Goal: Information Seeking & Learning: Learn about a topic

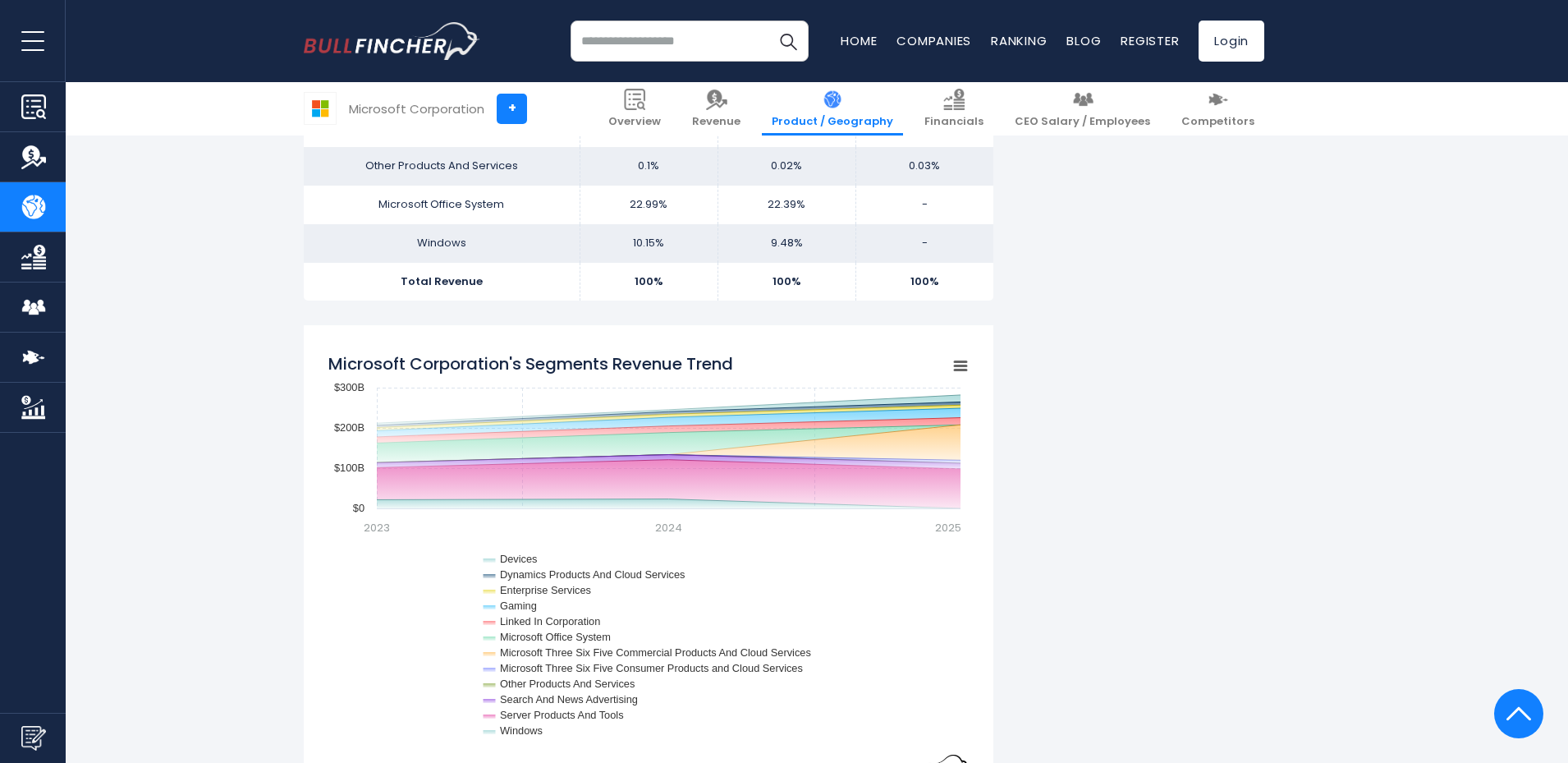
scroll to position [1479, 0]
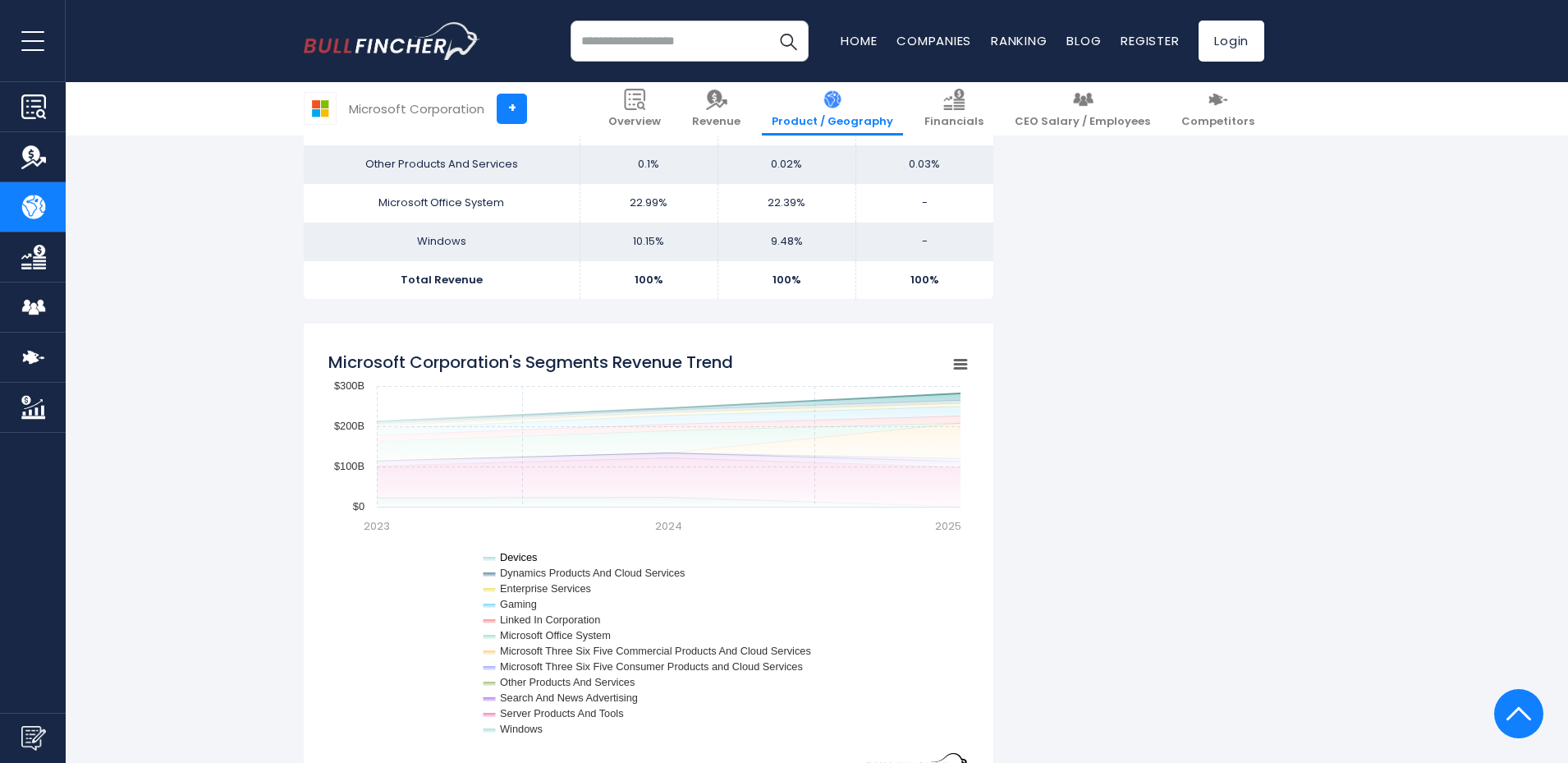
click at [514, 560] on text "Devices" at bounding box center [519, 558] width 38 height 12
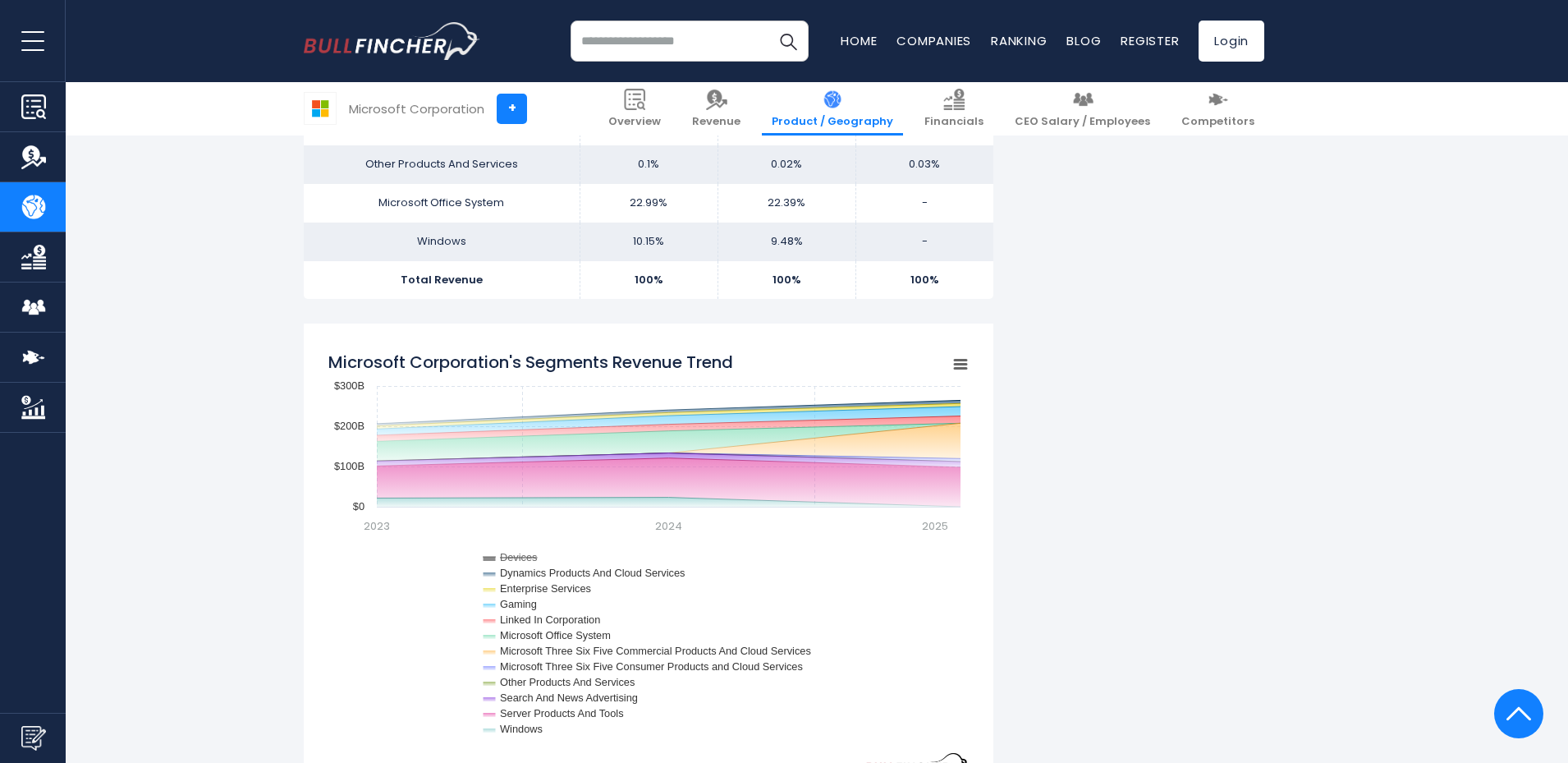
click at [514, 560] on text "Devices" at bounding box center [519, 558] width 38 height 12
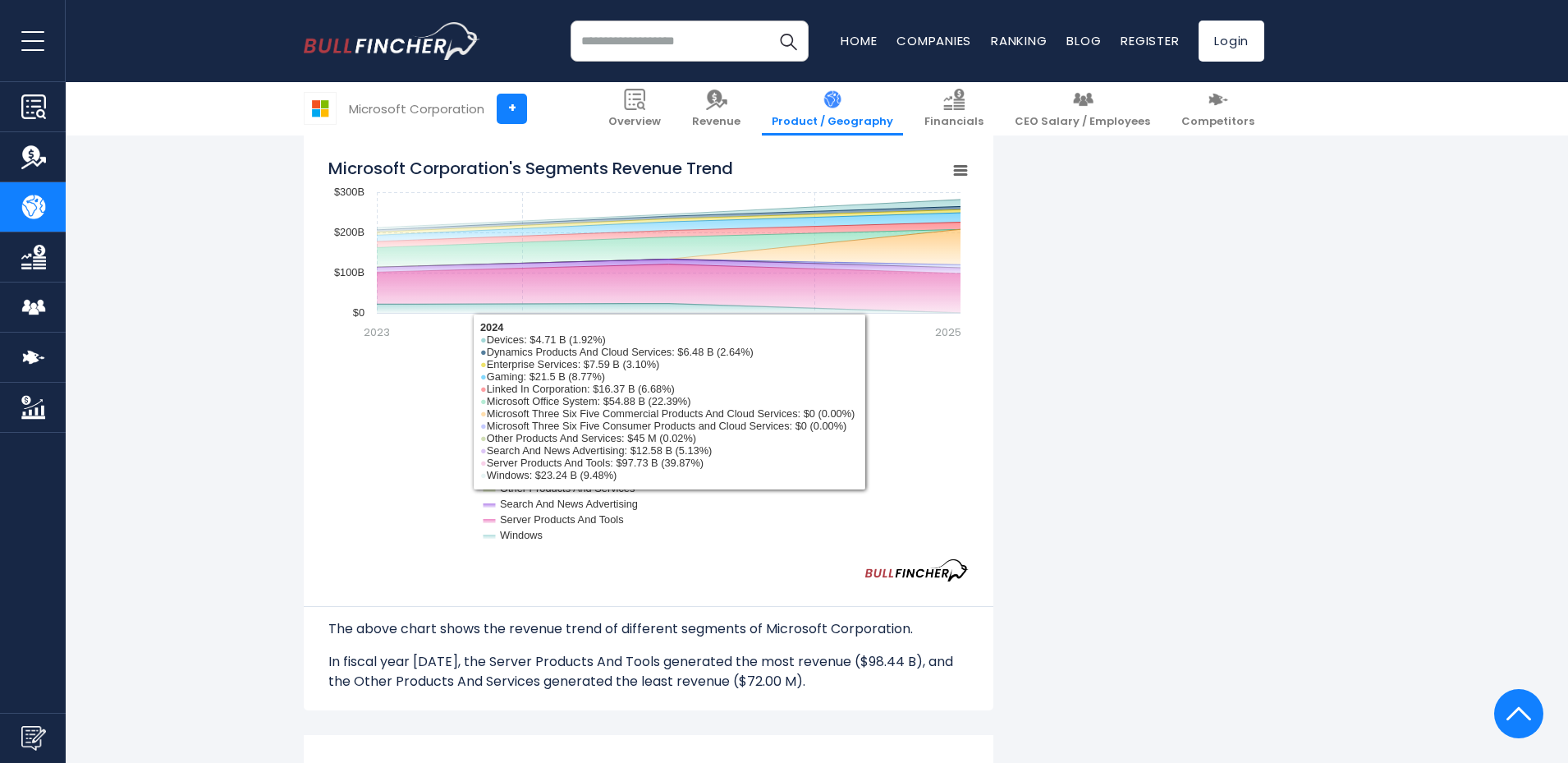
scroll to position [1724, 0]
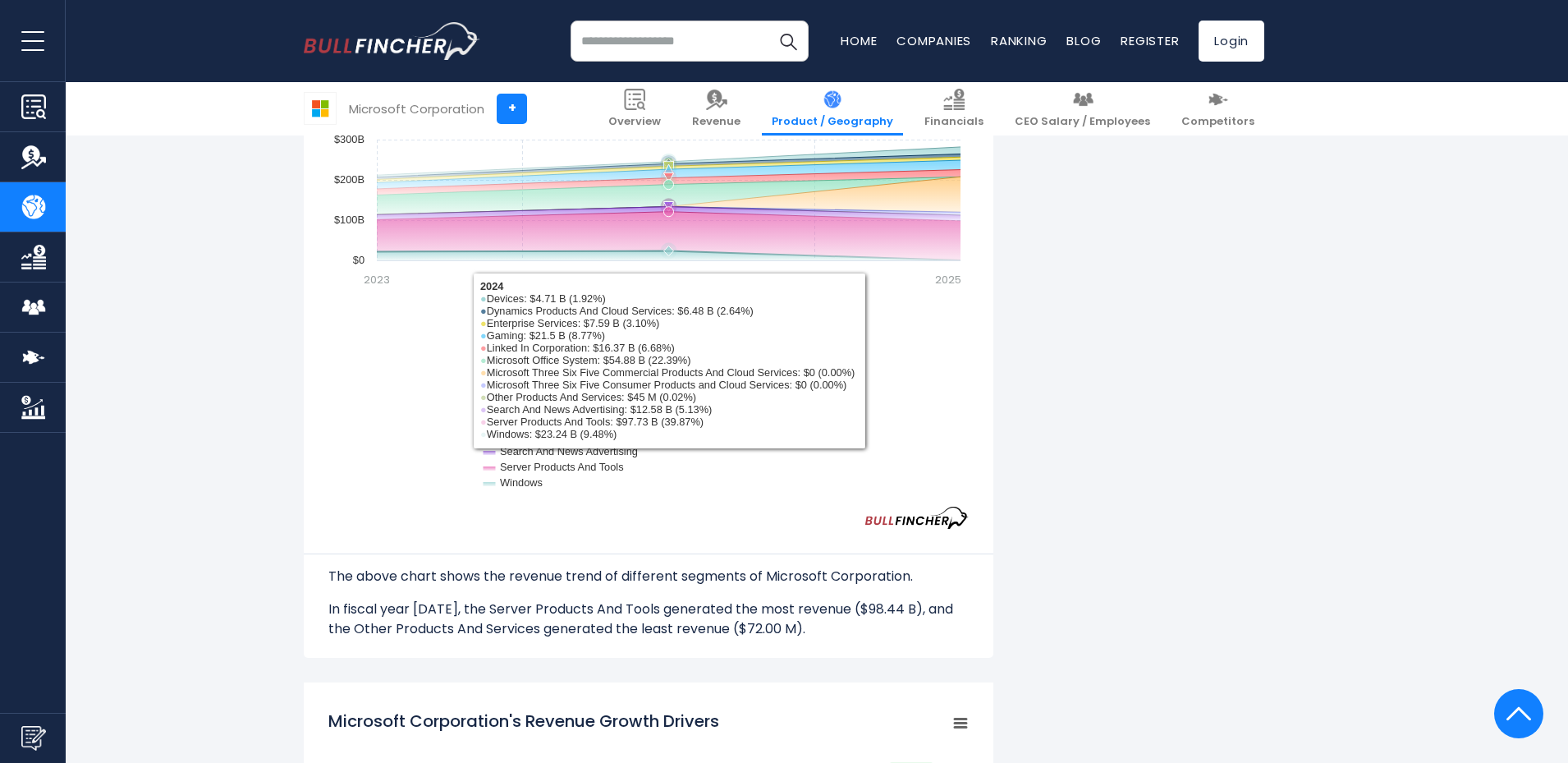
click at [630, 232] on rect "Microsoft Corporation's Segments Revenue Trend" at bounding box center [649, 301] width 641 height 411
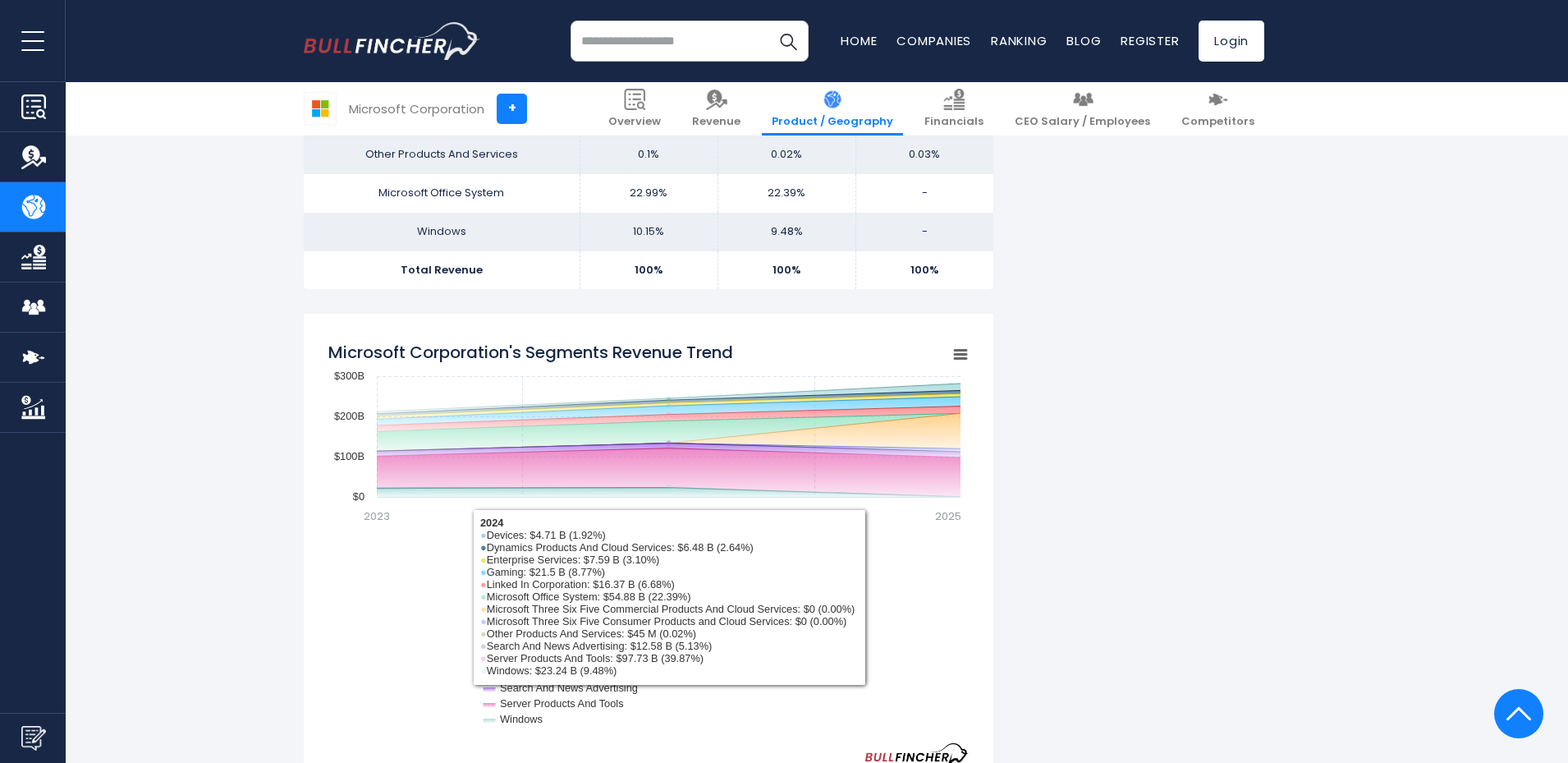
scroll to position [1396, 0]
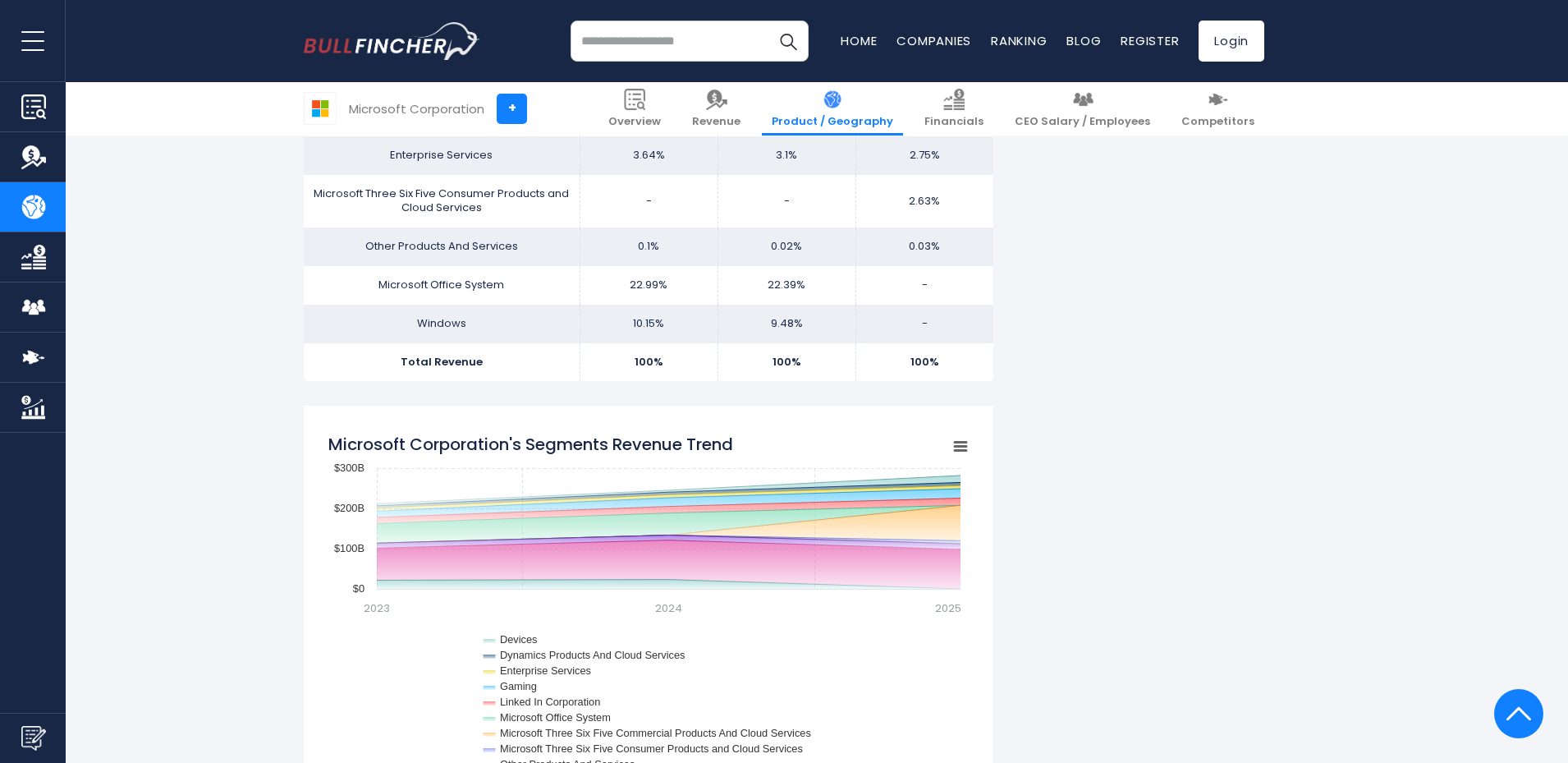
click at [963, 449] on rect "Microsoft Corporation's Segments Revenue Trend" at bounding box center [960, 447] width 23 height 23
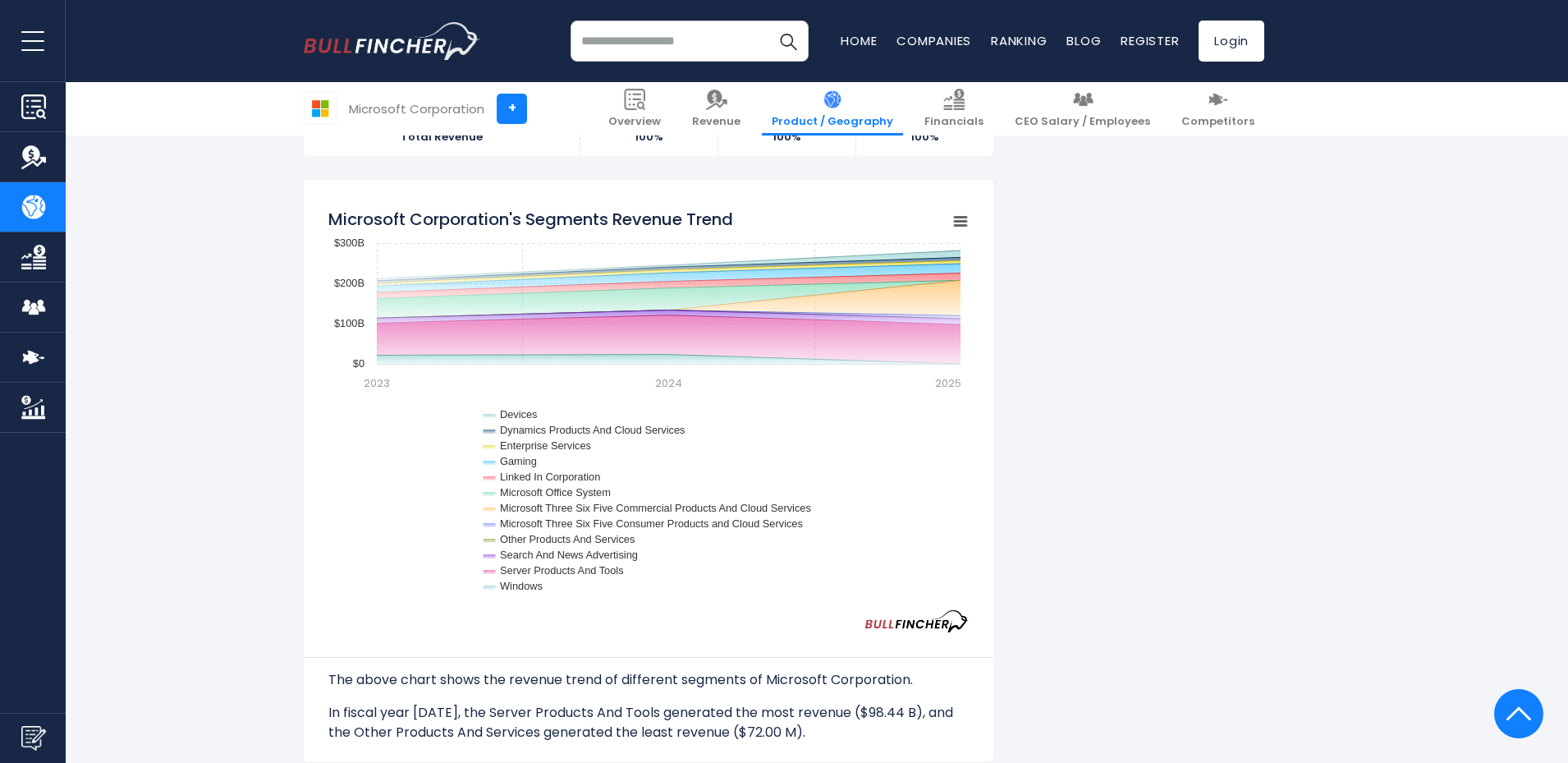
scroll to position [1643, 0]
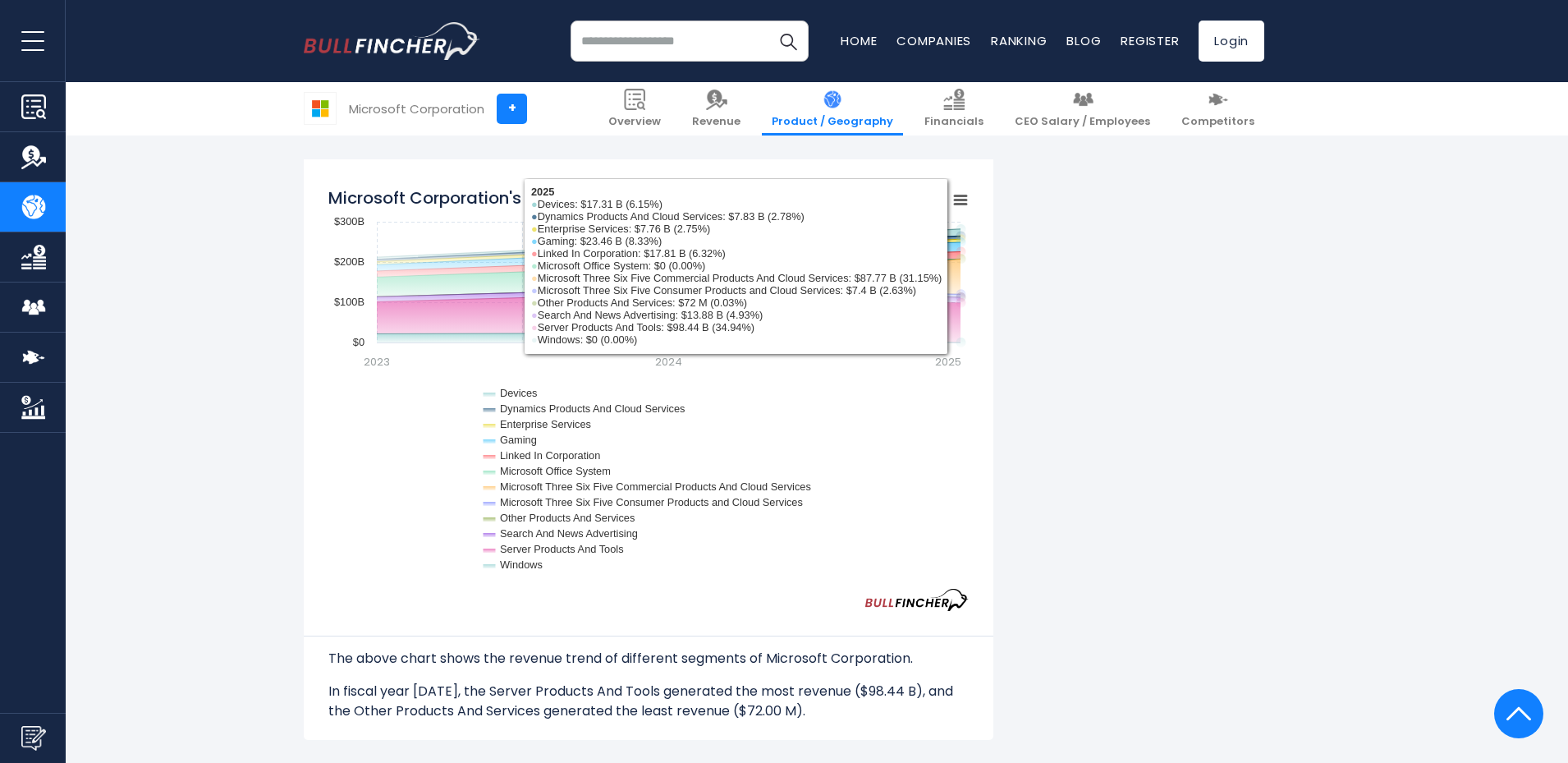
click at [969, 204] on div "Microsoft Corporation's Segments Revenue Trend Created with Highcharts 12.1.2 C…" at bounding box center [649, 449] width 690 height 580
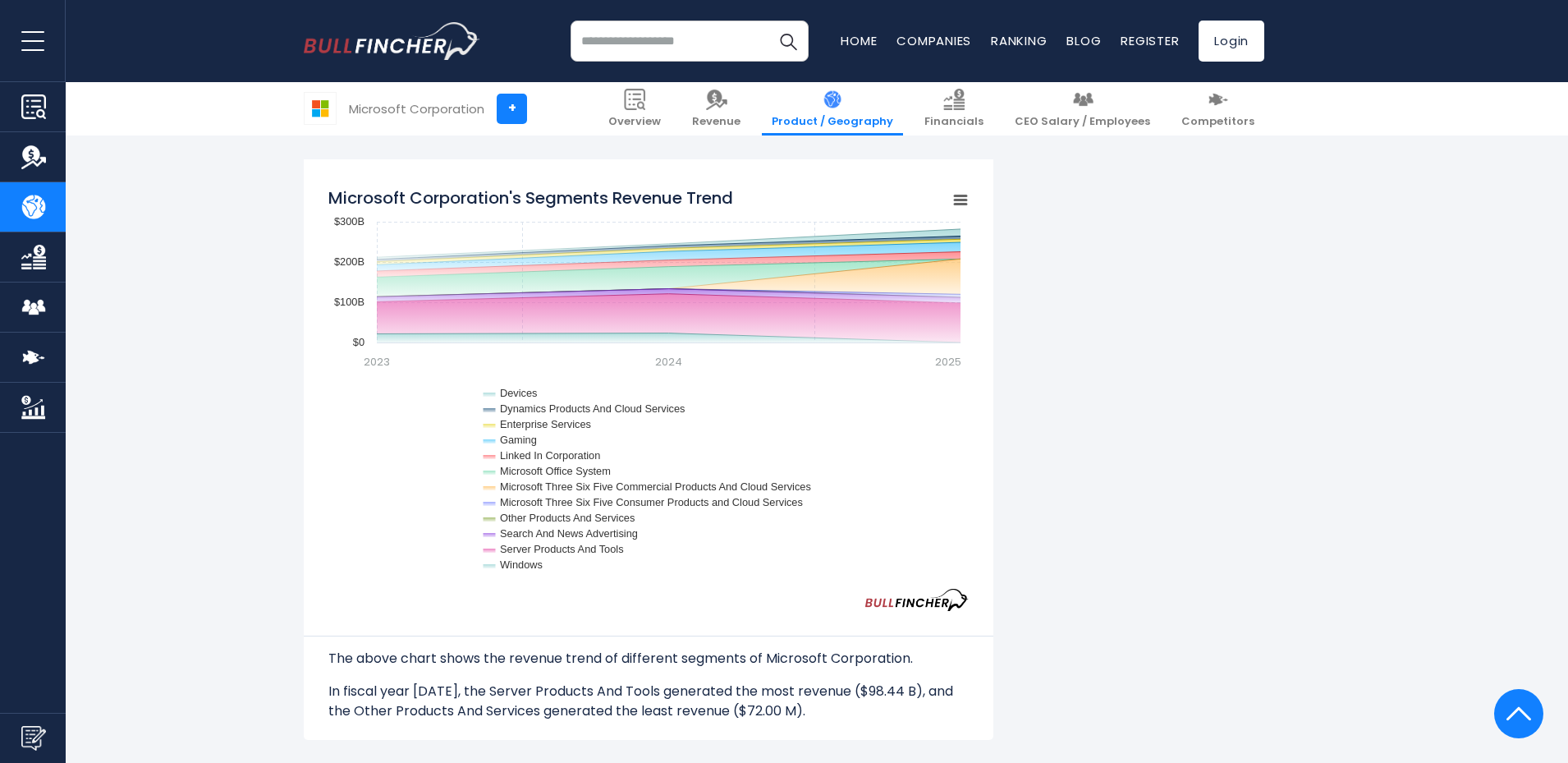
click at [958, 202] on g "Chart context menu" at bounding box center [960, 200] width 23 height 23
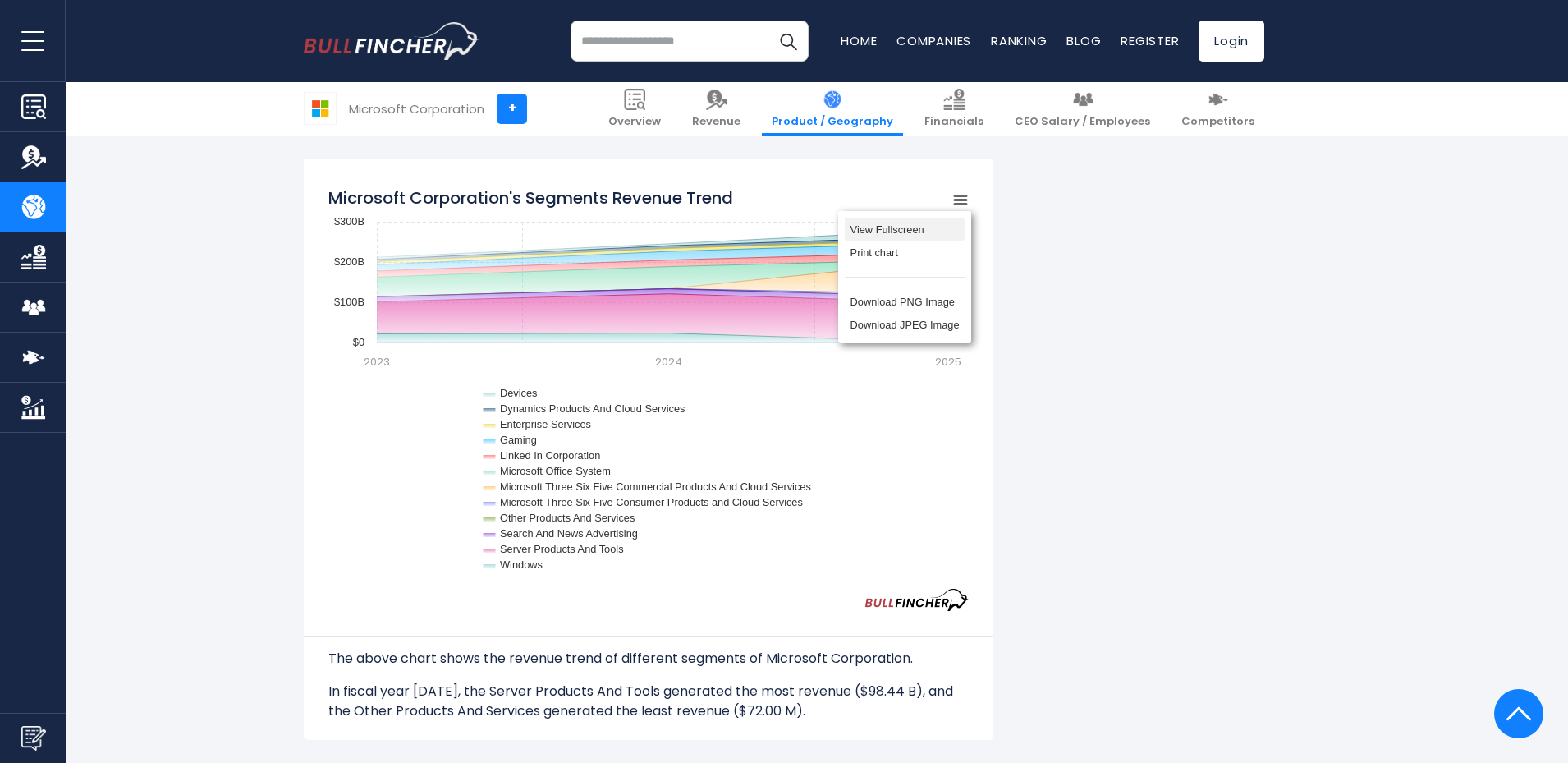
click at [884, 232] on li "View Fullscreen" at bounding box center [904, 229] width 120 height 23
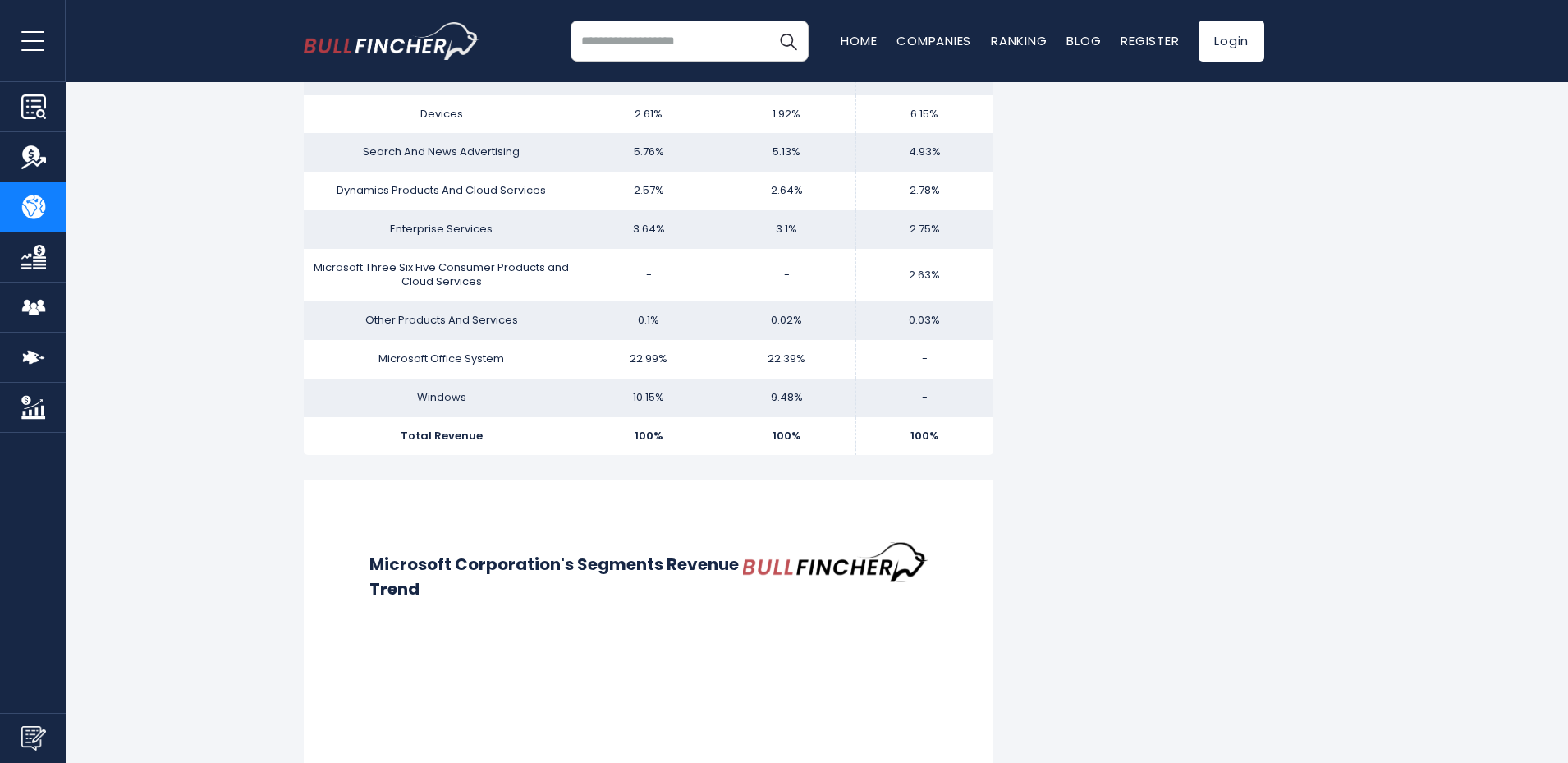
scroll to position [0, 0]
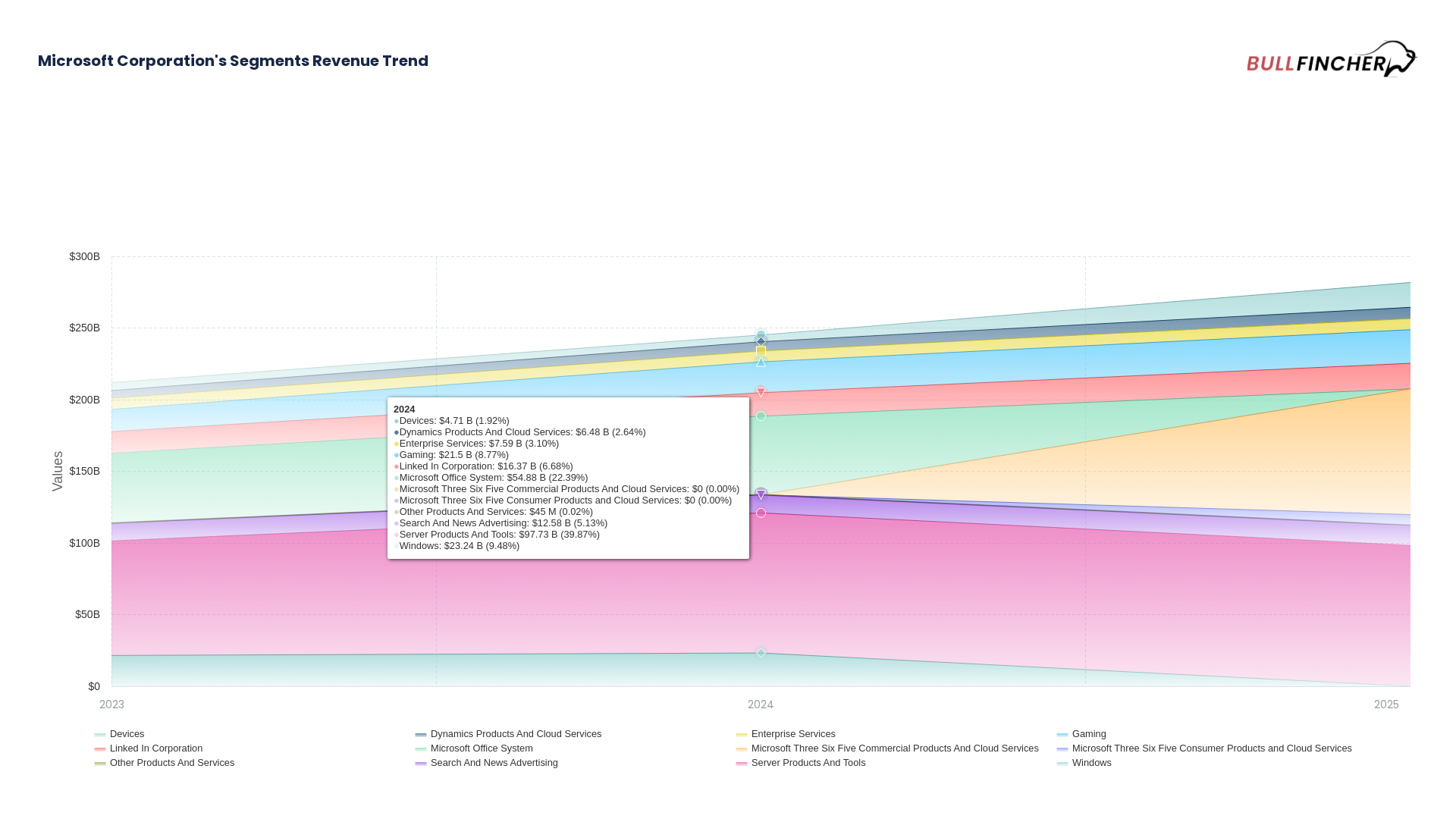
click at [898, 470] on icon "Microsoft Corporation's Segments Revenue Trend" at bounding box center [760, 457] width 1299 height 135
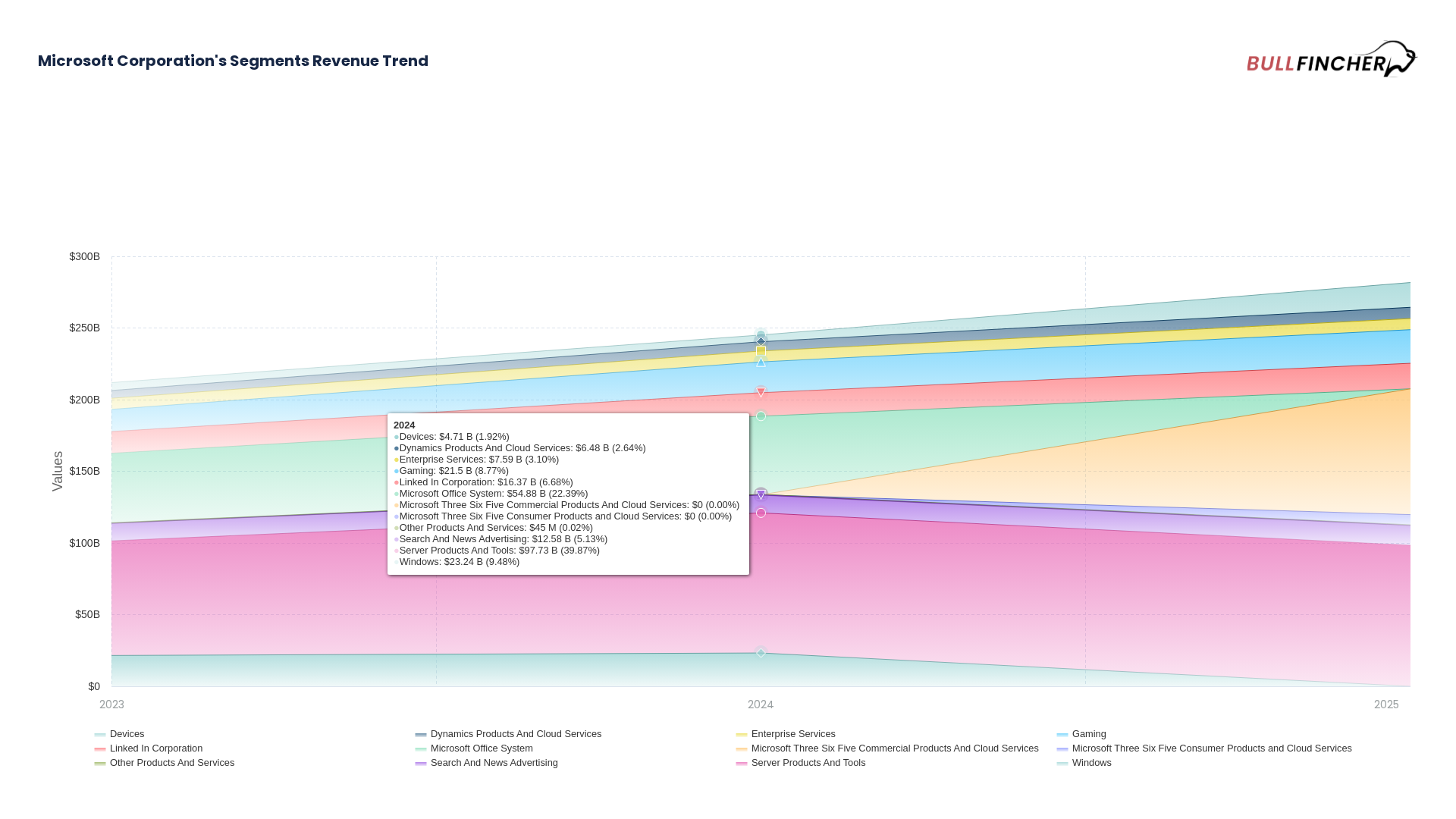
click at [760, 494] on icon "Microsoft Corporation's Segments Revenue Trend" at bounding box center [760, 495] width 9 height 9
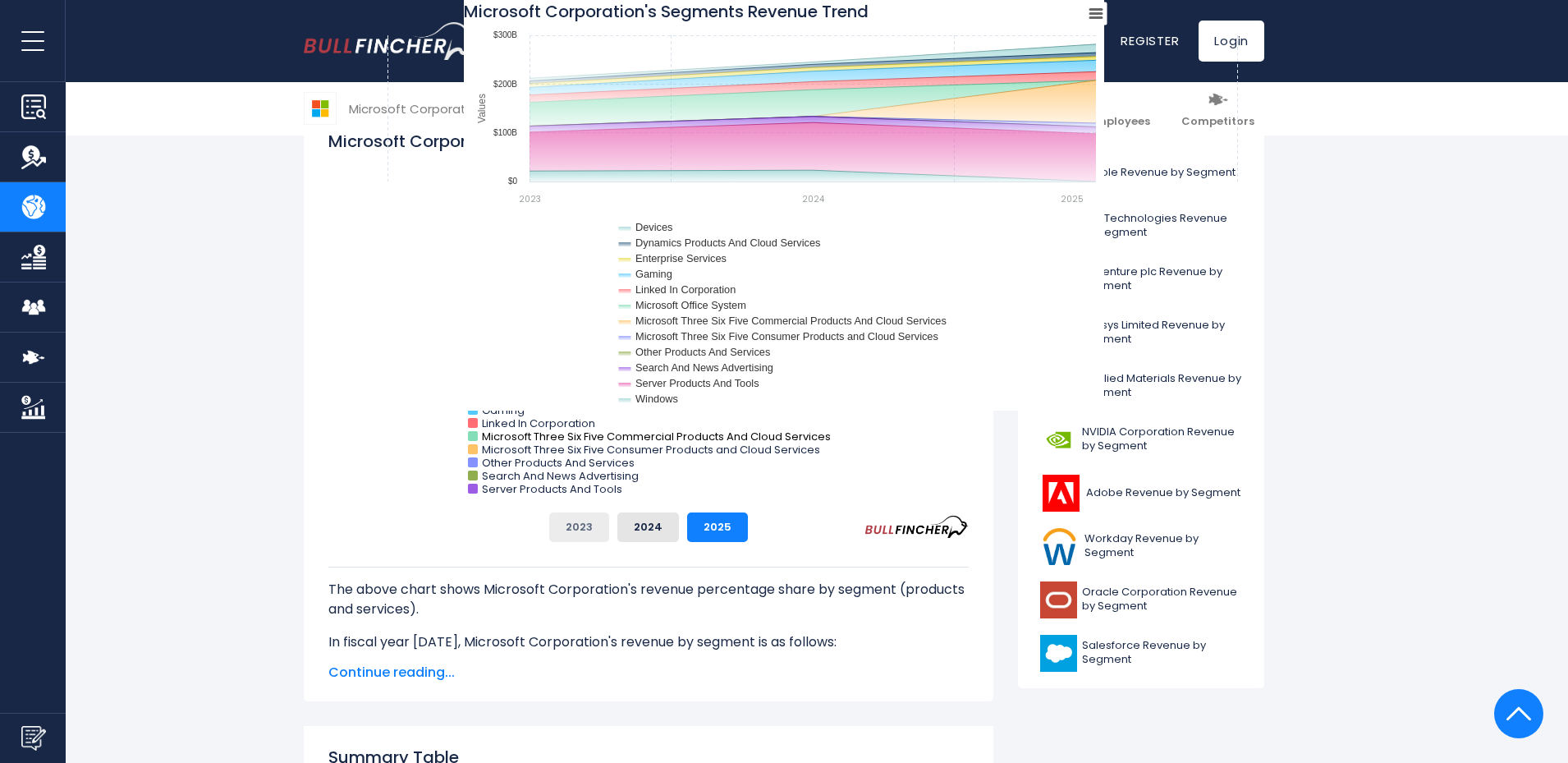
scroll to position [575, 0]
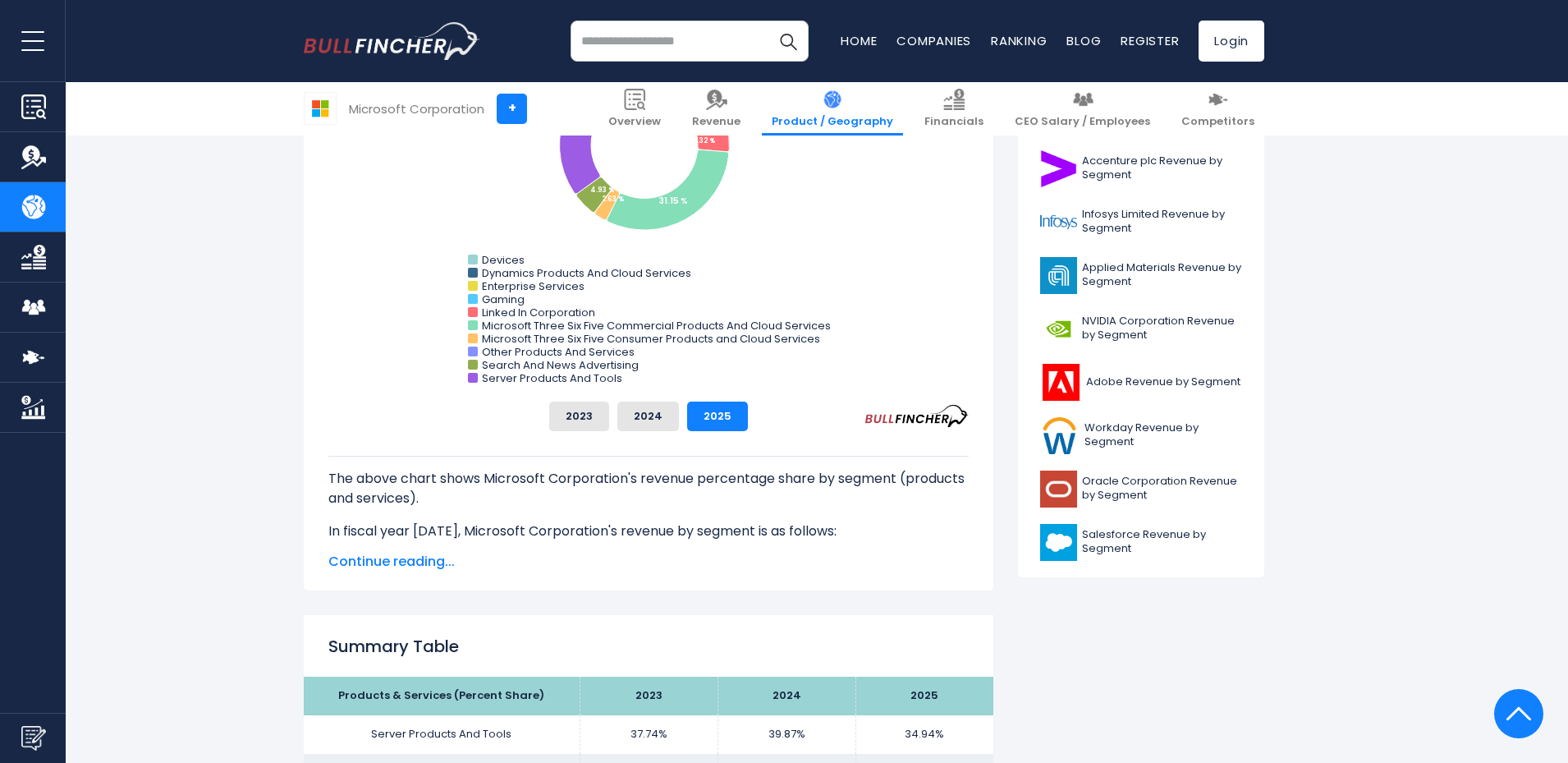
click at [385, 560] on span "Continue reading..." at bounding box center [649, 562] width 641 height 19
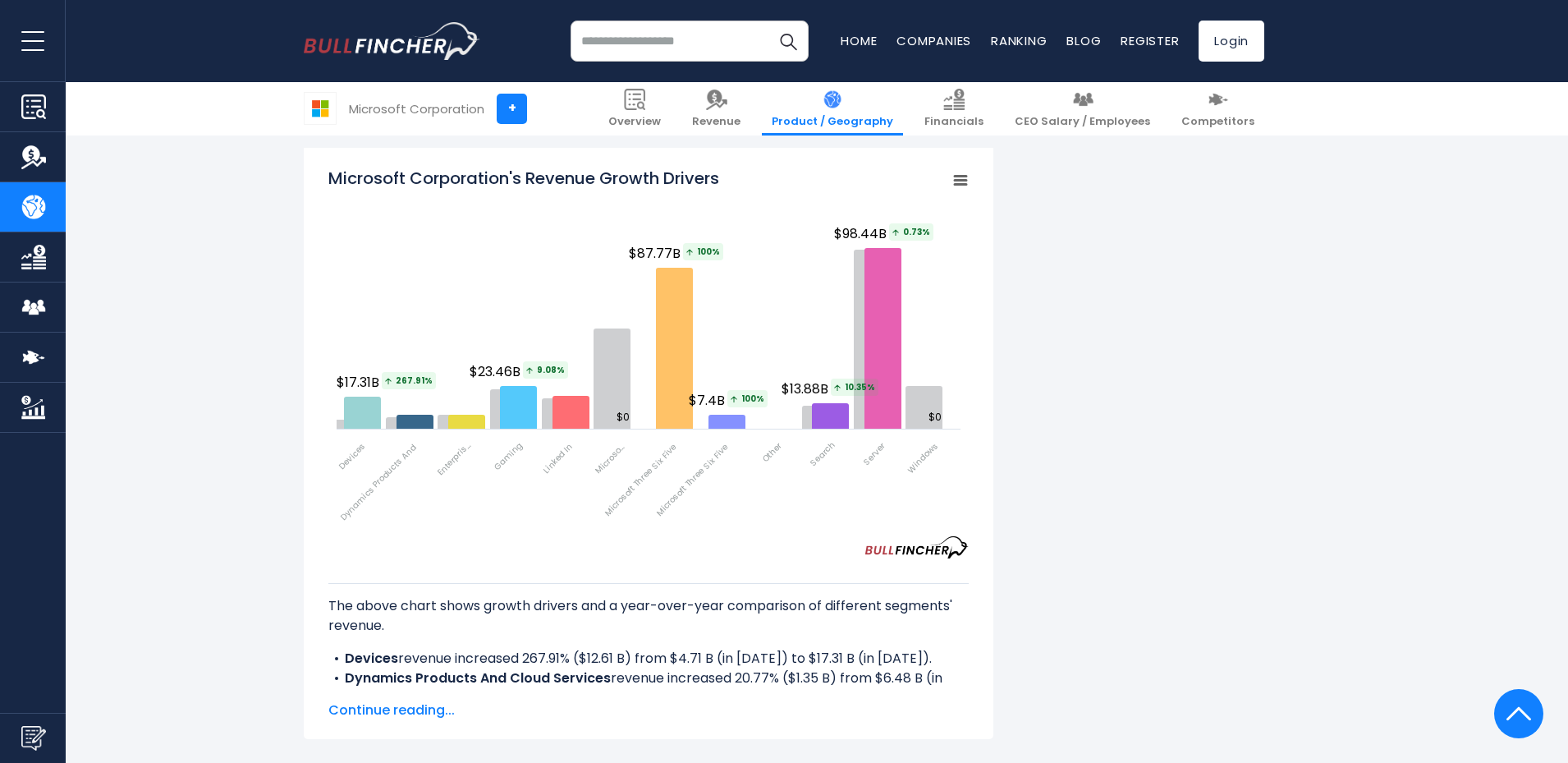
scroll to position [2628, 0]
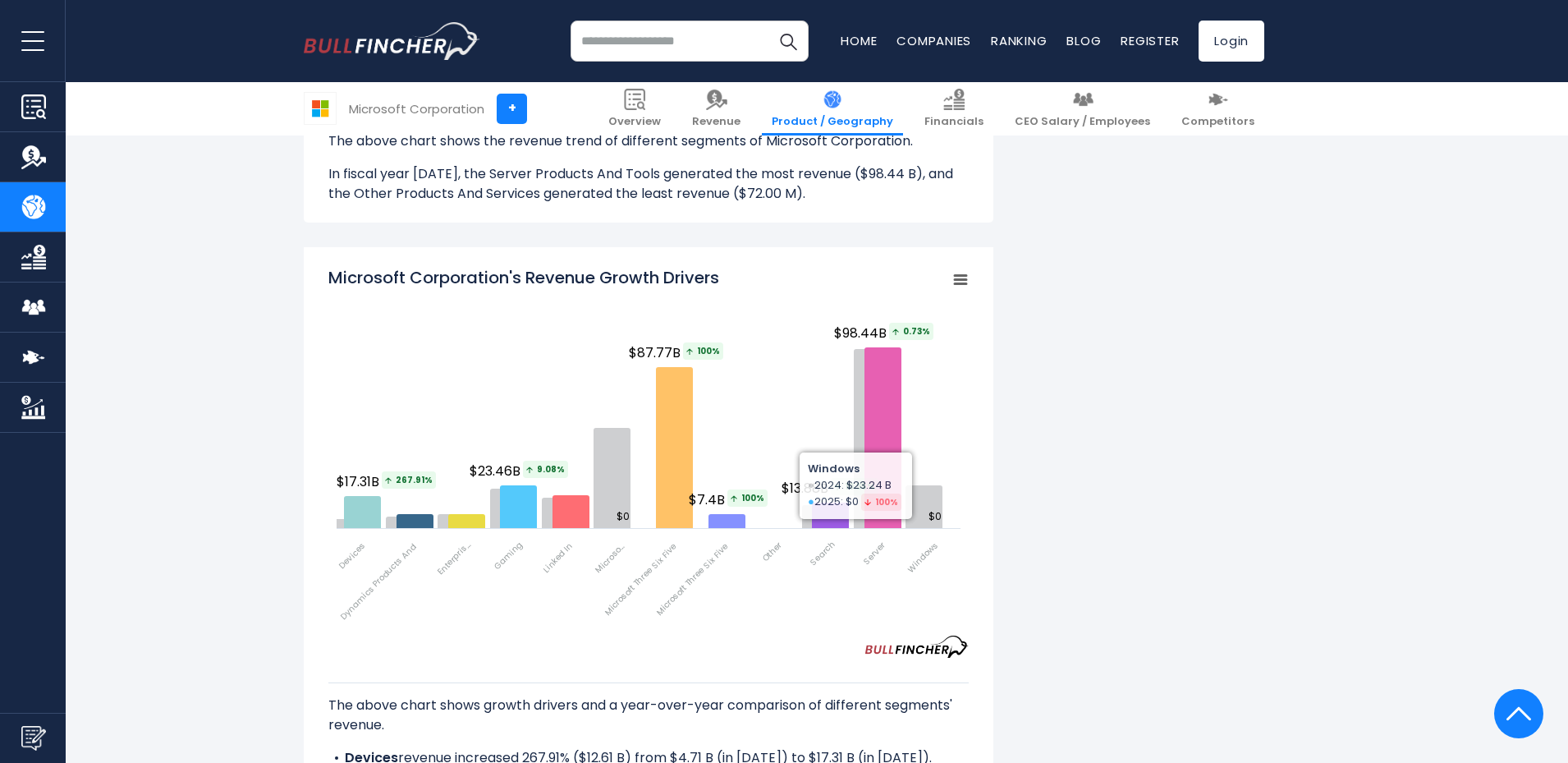
click at [968, 282] on rect "Microsoft Corporation's Revenue Growth Drivers" at bounding box center [960, 280] width 23 height 23
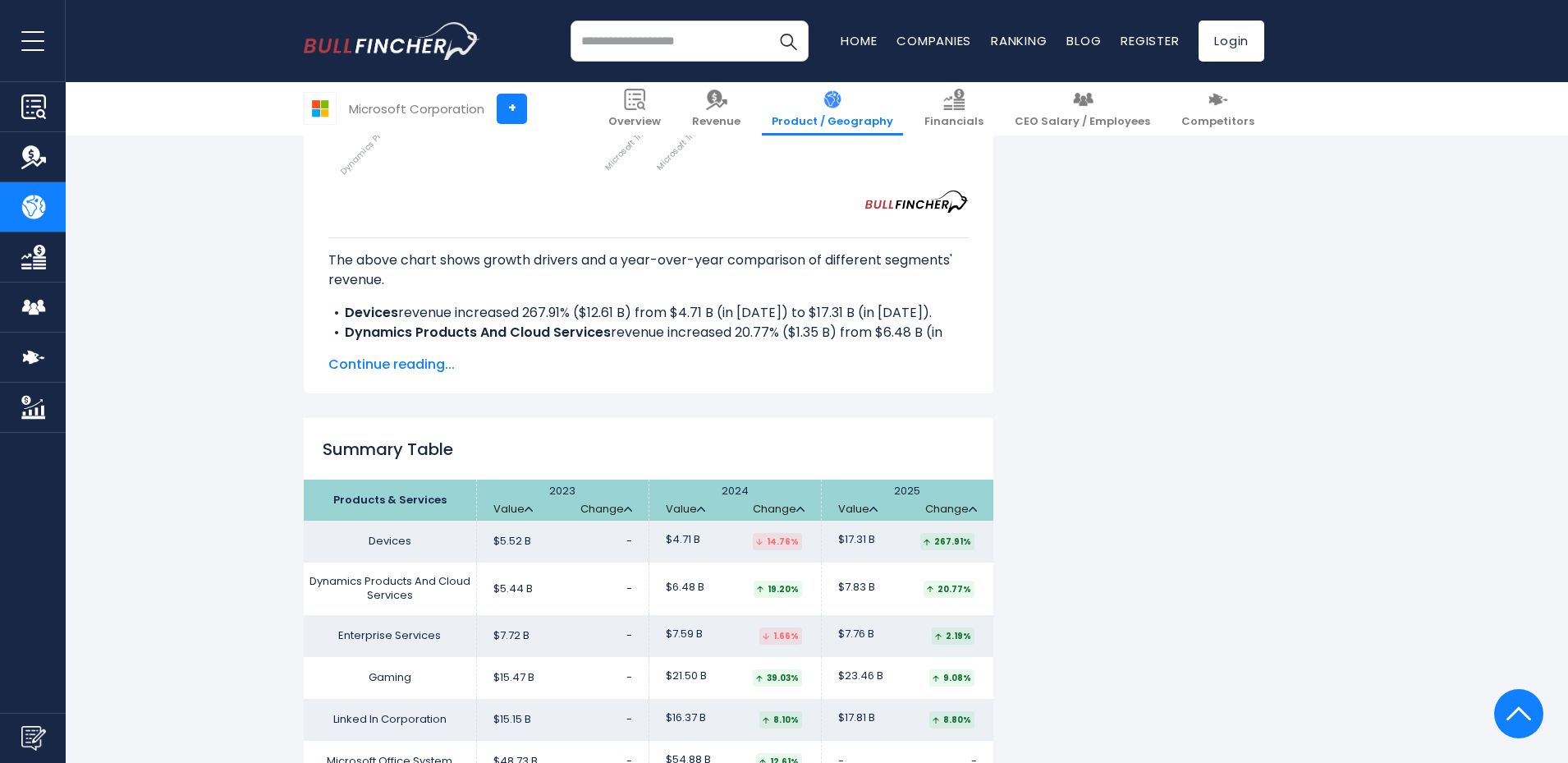
scroll to position [3039, 0]
